Goal: Task Accomplishment & Management: Manage account settings

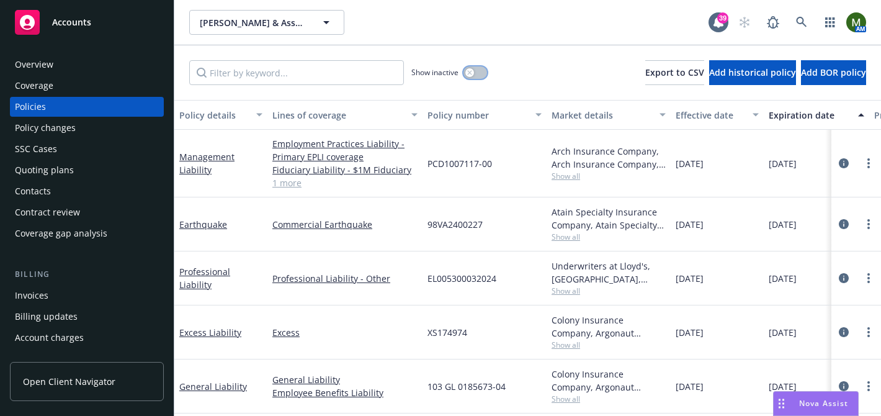
click at [475, 73] on button "button" at bounding box center [476, 72] width 24 height 12
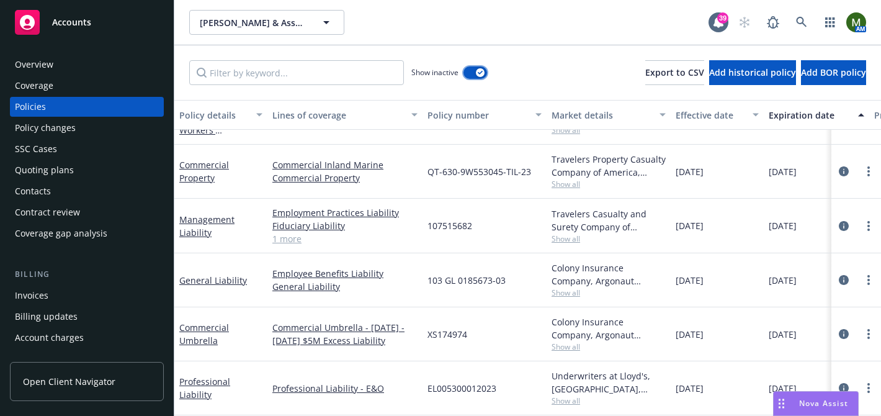
scroll to position [2073, 0]
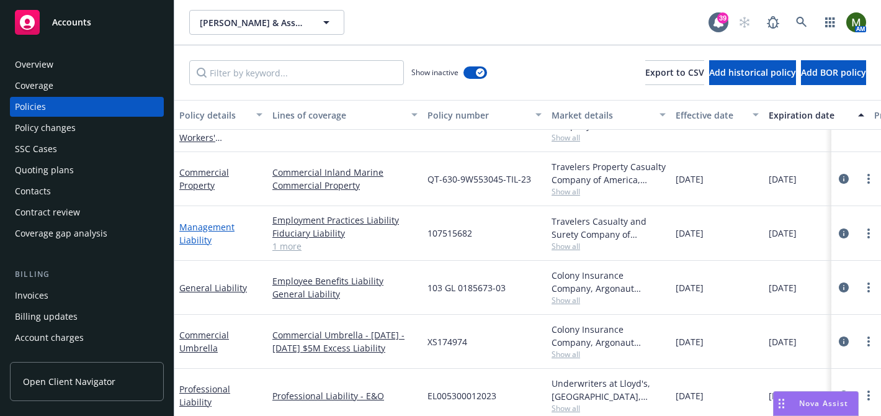
click at [223, 228] on link "Management Liability" at bounding box center [206, 233] width 55 height 25
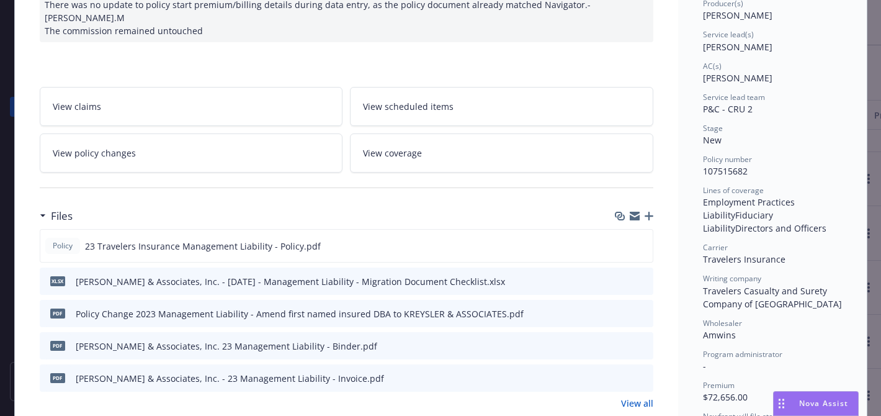
scroll to position [172, 0]
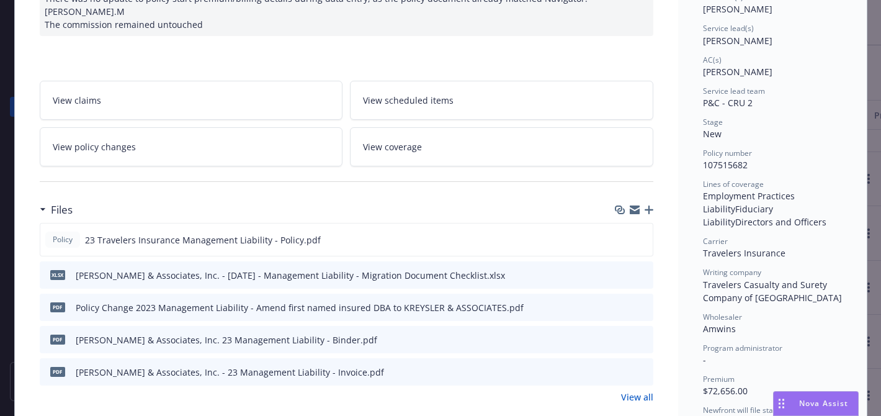
click at [650, 205] on icon "button" at bounding box center [649, 209] width 9 height 9
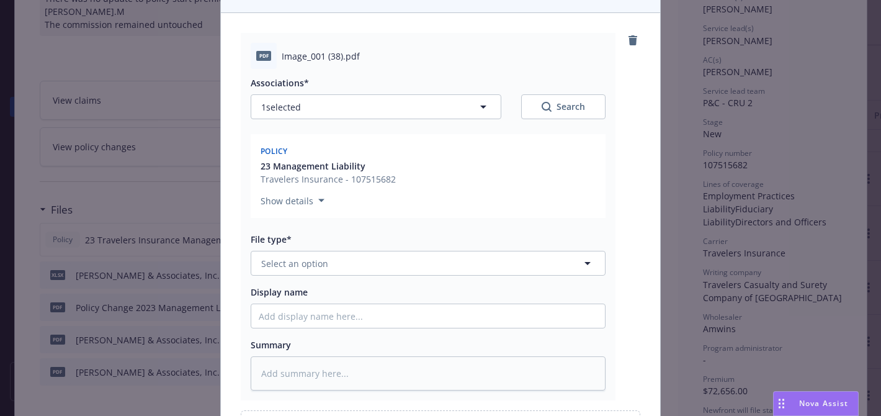
scroll to position [137, 0]
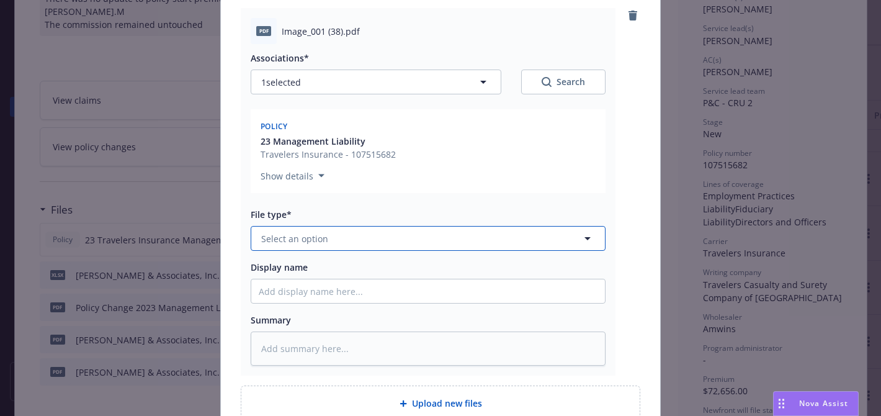
click at [408, 238] on button "Select an option" at bounding box center [428, 238] width 355 height 25
type input "other"
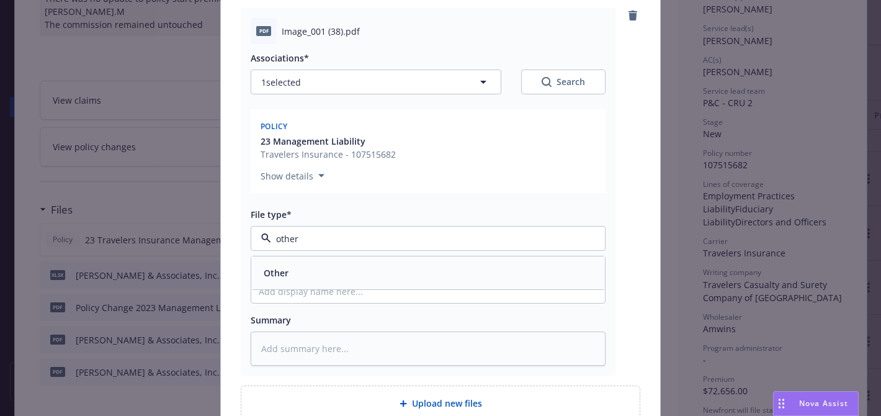
click at [395, 263] on div "Other" at bounding box center [428, 272] width 354 height 33
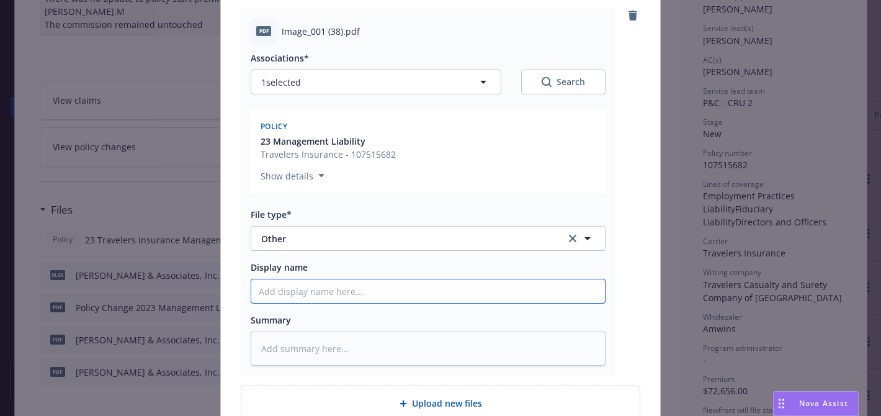
click at [395, 290] on input "Display name" at bounding box center [428, 291] width 354 height 24
paste input "[PERSON_NAME] & Associates, Inc Dba Kreysler & Associates"
type textarea "x"
type input "[PERSON_NAME] & Associates, Inc Dba Kreysler & Associates"
type textarea "x"
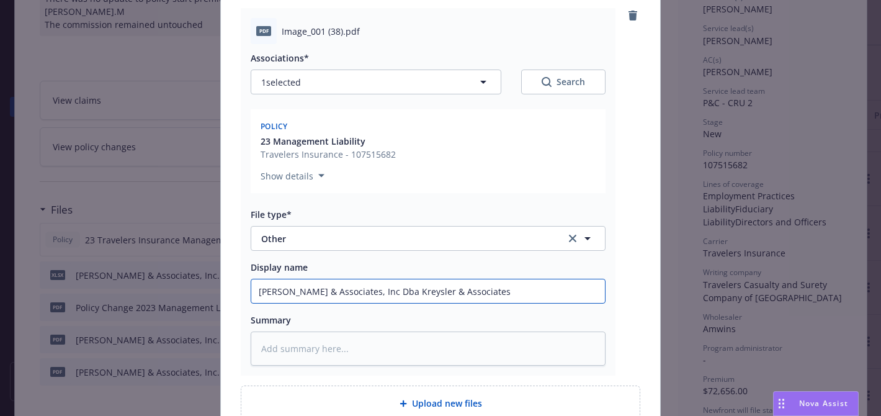
type input "[PERSON_NAME] & Associates, Inc Dba Kreysler & Associates"
type textarea "x"
type input "[PERSON_NAME] & Associates, Inc Dba Kreysler & Associates C"
type textarea "x"
type input "[PERSON_NAME] & Associates, Inc Dba Kreysler & Associates Cl"
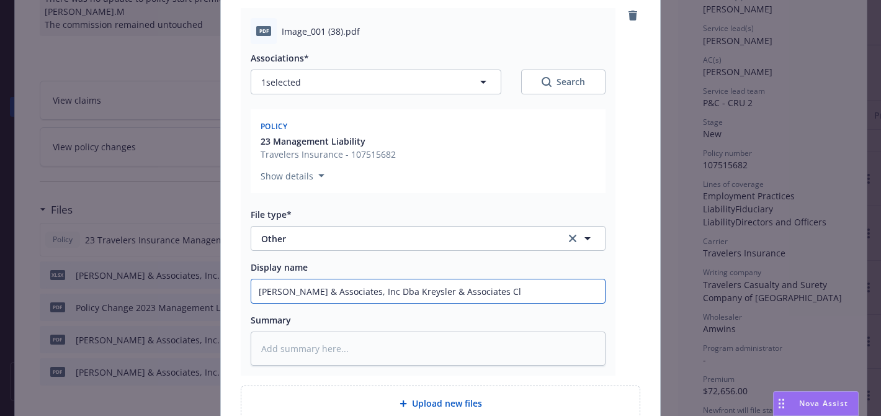
type textarea "x"
type input "[PERSON_NAME] & Associates, Inc Dba Kreysler & Associates Cla"
type textarea "x"
type input "[PERSON_NAME] & Associates, Inc Dba Kreysler & Associates Clai"
type textarea "x"
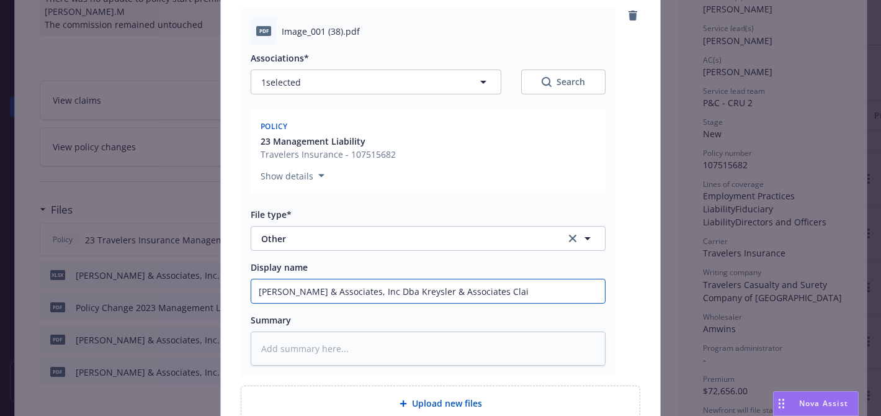
type input "[PERSON_NAME] & Associates, Inc Dba Kreysler & Associates Claim"
type textarea "x"
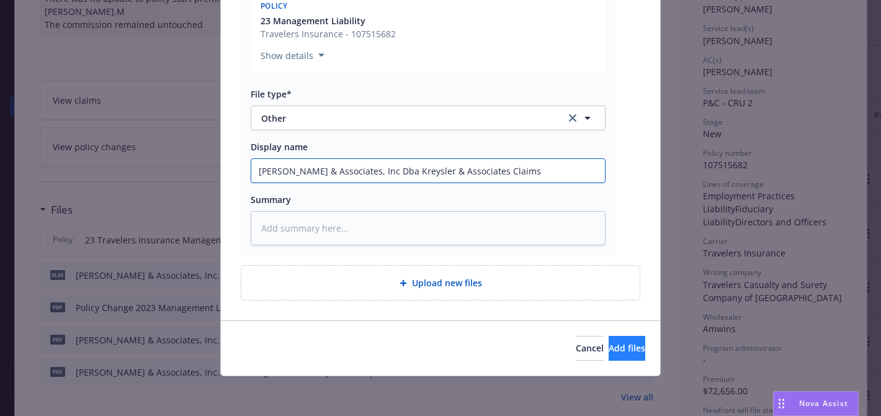
type input "[PERSON_NAME] & Associates, Inc Dba Kreysler & Associates Claims"
click at [609, 340] on button "Add files" at bounding box center [627, 348] width 37 height 25
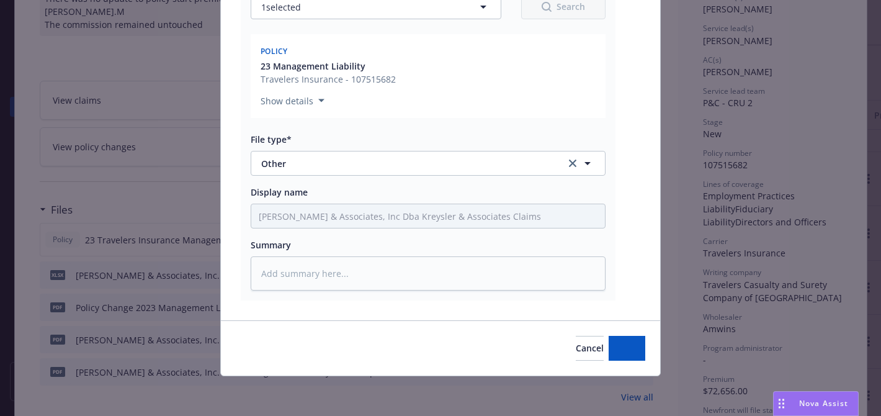
scroll to position [212, 0]
type textarea "x"
